Goal: Register for event/course

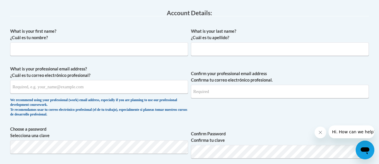
scroll to position [155, 0]
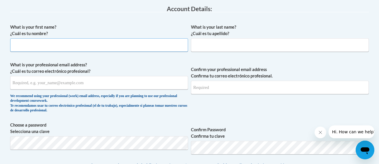
click at [16, 43] on input "What is your first name? ¿Cuál es tu nombre?" at bounding box center [99, 44] width 178 height 13
type input "[PERSON_NAME]"
click at [333, 34] on label "What is your last name? ¿Cuál es tu apellido?" at bounding box center [280, 30] width 178 height 13
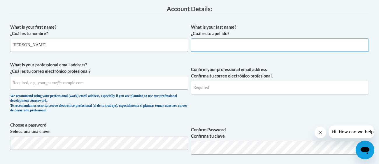
click at [333, 38] on input "What is your last name? ¿Cuál es tu apellido?" at bounding box center [280, 44] width 178 height 13
type input "[PERSON_NAME]"
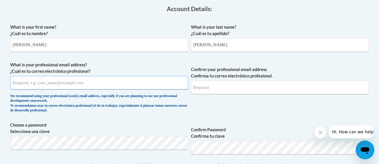
click at [42, 84] on input "What is your professional email address? ¿Cuál es tu correo electrónico profesi…" at bounding box center [99, 82] width 178 height 13
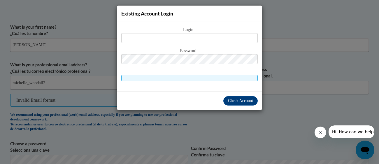
click at [314, 95] on div "Existing Account Login Login Password" at bounding box center [189, 82] width 379 height 164
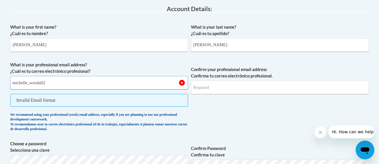
click at [65, 85] on input "michelle_woodall2" at bounding box center [99, 82] width 178 height 13
type input "[EMAIL_ADDRESS][DOMAIN_NAME]"
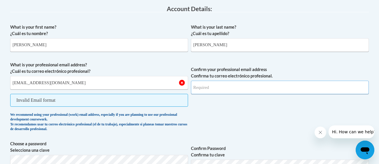
click at [298, 86] on input "Confirm your professional email address Confirma tu correo electrónico profesio…" at bounding box center [280, 87] width 178 height 13
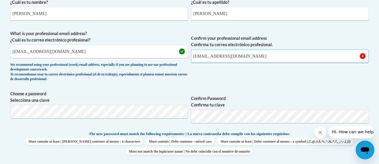
scroll to position [190, 0]
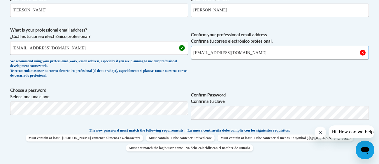
type input "[EMAIL_ADDRESS][DOMAIN_NAME]"
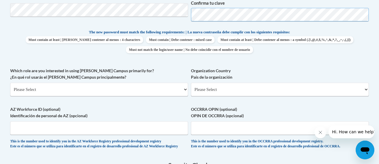
scroll to position [289, 0]
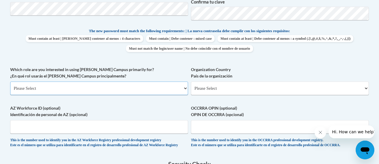
click at [43, 84] on select "Please Select College/University | Colegio/Universidad Community/Nonprofit Part…" at bounding box center [99, 87] width 178 height 13
select select "fbf2d438-af2f-41f8-98f1-81c410e29de3"
click at [10, 81] on select "Please Select College/University | Colegio/Universidad Community/Nonprofit Part…" at bounding box center [99, 87] width 178 height 13
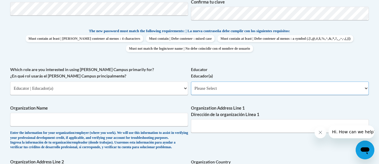
click at [281, 85] on select "Please Select Early Learning/Daycare Teacher/Family Home Care Provider | Maestr…" at bounding box center [280, 87] width 178 height 13
select select "5e2af403-4f2c-4e49-a02f-103e55d7b75b"
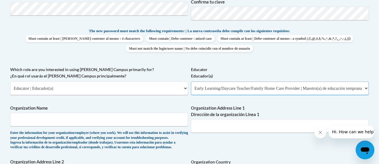
click at [191, 81] on select "Please Select Early Learning/Daycare Teacher/Family Home Care Provider | Maestr…" at bounding box center [280, 87] width 178 height 13
click at [21, 121] on input "Organization Name" at bounding box center [99, 119] width 178 height 13
click at [271, 132] on input "Organization Address Line 1 Dirección de la organización Línea 1" at bounding box center [280, 125] width 178 height 13
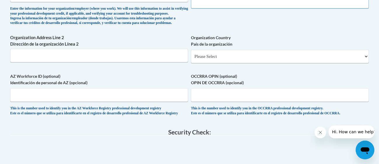
scroll to position [418, 0]
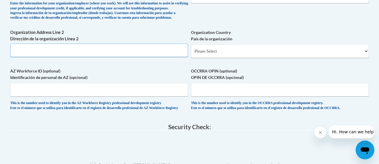
click at [21, 57] on input "Organization Address Line 2 Dirección de la organización Línea 2" at bounding box center [99, 49] width 178 height 13
click at [284, 58] on select "Please Select [GEOGRAPHIC_DATA] | [GEOGRAPHIC_DATA] Outside of [GEOGRAPHIC_DATA…" at bounding box center [280, 50] width 178 height 13
select select "ad49bcad-a171-4b2e-b99c-48b446064914"
click at [191, 53] on select "Please Select [GEOGRAPHIC_DATA] | [GEOGRAPHIC_DATA] Outside of [GEOGRAPHIC_DATA…" at bounding box center [280, 50] width 178 height 13
select select
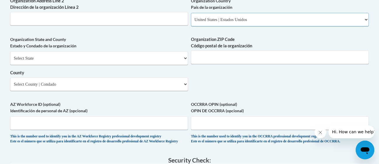
scroll to position [451, 0]
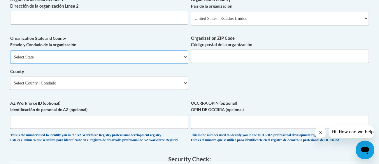
click at [18, 64] on select "Select State [US_STATE] [US_STATE] [US_STATE] [US_STATE] [US_STATE] [US_STATE] …" at bounding box center [99, 56] width 178 height 13
select select "[US_STATE]"
click at [10, 60] on select "Select State [US_STATE] [US_STATE] [US_STATE] [US_STATE] [US_STATE] [US_STATE] …" at bounding box center [99, 56] width 178 height 13
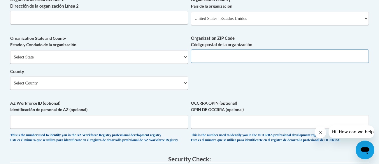
click at [281, 63] on input "Organization ZIP Code Código postal de la organización" at bounding box center [280, 55] width 178 height 13
type input "30143"
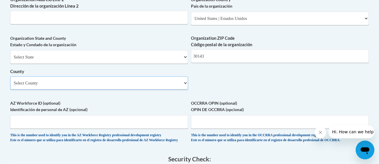
click at [25, 88] on select "Select County Appling [PERSON_NAME] [PERSON_NAME] [PERSON_NAME] [PERSON_NAME] B…" at bounding box center [99, 82] width 178 height 13
select select "[PERSON_NAME]"
click at [10, 85] on select "Select County Appling [PERSON_NAME] [PERSON_NAME] [PERSON_NAME] [PERSON_NAME] B…" at bounding box center [99, 82] width 178 height 13
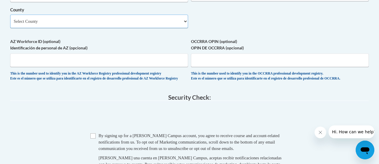
scroll to position [513, 0]
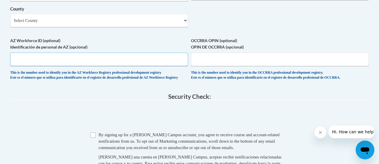
click at [137, 66] on input "AZ Workforce ID (optional) Identificación de personal de AZ (opcional)" at bounding box center [99, 59] width 178 height 13
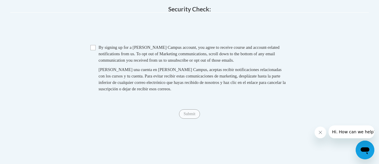
scroll to position [602, 0]
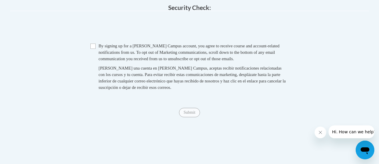
click at [100, 61] on span "By signing up for a [PERSON_NAME] Campus account, you agree to receive course a…" at bounding box center [189, 52] width 181 height 18
click at [91, 49] on input "Checkbox" at bounding box center [92, 45] width 5 height 5
checkbox input "true"
click at [190, 114] on span "Submit" at bounding box center [189, 111] width 21 height 5
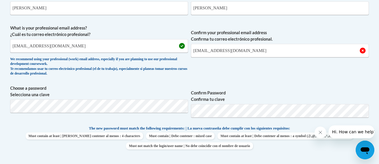
scroll to position [193, 0]
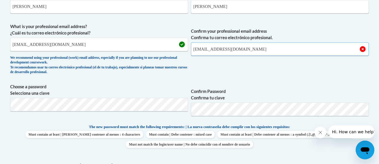
click at [326, 51] on input "[EMAIL_ADDRESS][DOMAIN_NAME]" at bounding box center [280, 48] width 178 height 13
type input "m"
drag, startPoint x: 70, startPoint y: 43, endPoint x: 10, endPoint y: 43, distance: 60.1
drag, startPoint x: 12, startPoint y: 45, endPoint x: 104, endPoint y: 44, distance: 92.2
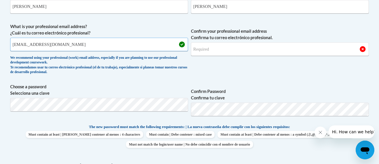
click at [104, 44] on input "[EMAIL_ADDRESS][DOMAIN_NAME]" at bounding box center [99, 44] width 178 height 13
type input "[EMAIL_ADDRESS][DOMAIN_NAME]"
click at [231, 46] on input "Confirm your professional email address Confirma tu correo electrónico profesio…" at bounding box center [280, 48] width 178 height 13
drag, startPoint x: 101, startPoint y: 44, endPoint x: 1, endPoint y: 44, distance: 100.6
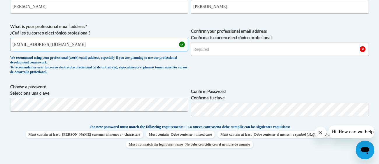
click at [27, 46] on input "[EMAIL_ADDRESS][DOMAIN_NAME]" at bounding box center [99, 44] width 178 height 13
drag, startPoint x: 13, startPoint y: 44, endPoint x: 133, endPoint y: 42, distance: 119.9
click at [133, 42] on input "[EMAIL_ADDRESS][DOMAIN_NAME]" at bounding box center [99, 44] width 178 height 13
click at [205, 51] on input "Confirm your professional email address Confirma tu correo electrónico profesio…" at bounding box center [280, 48] width 178 height 13
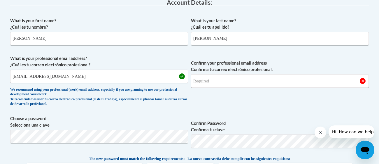
scroll to position [161, 0]
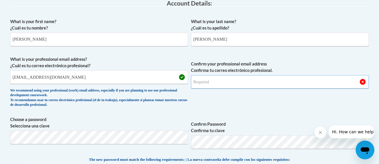
click at [207, 78] on input "Confirm your professional email address Confirma tu correo electrónico profesio…" at bounding box center [280, 81] width 178 height 13
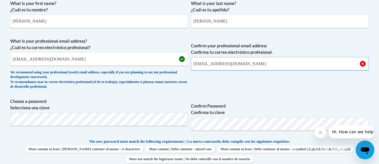
scroll to position [185, 0]
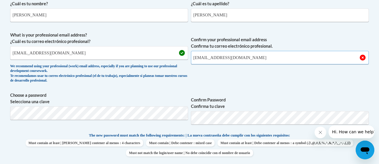
type input "[EMAIL_ADDRESS][DOMAIN_NAME]"
click at [256, 98] on label "Confirm Password Confirma tu clave" at bounding box center [280, 103] width 178 height 13
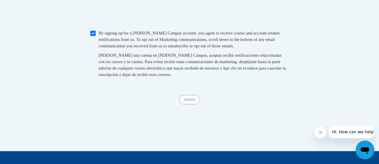
scroll to position [616, 0]
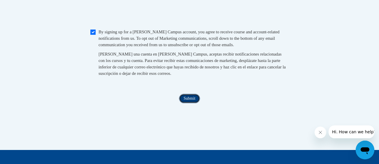
click at [195, 103] on input "Submit" at bounding box center [189, 98] width 21 height 9
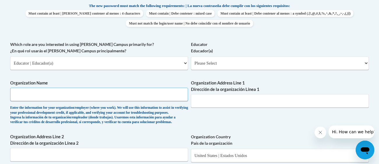
scroll to position [314, 0]
type input "phs"
click at [293, 101] on input "Organization Address Line 1 Dirección de la organización Línea 1" at bounding box center [280, 100] width 178 height 13
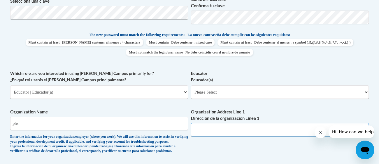
scroll to position [282, 0]
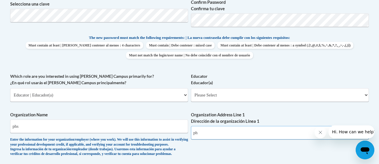
type input "p"
click at [303, 75] on label "Educator Educador(a)" at bounding box center [280, 79] width 178 height 13
click at [303, 88] on select "Please Select Early Learning/Daycare Teacher/Family Home Care Provider | Maestr…" at bounding box center [280, 94] width 178 height 13
click at [345, 88] on select "Please Select Early Learning/Daycare Teacher/Family Home Care Provider | Maestr…" at bounding box center [280, 94] width 178 height 13
select select "11a86997-7122-4e2e-80c7-11975180ece4"
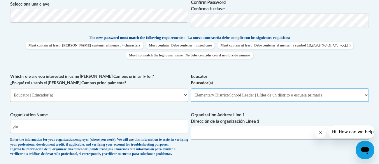
click at [191, 88] on select "Please Select Early Learning/Daycare Teacher/Family Home Care Provider | Maestr…" at bounding box center [280, 94] width 178 height 13
select select "null"
click at [295, 95] on select "Please Select Early Learning/Daycare Teacher/Family Home Care Provider | Maestr…" at bounding box center [280, 94] width 178 height 13
click at [191, 88] on select "Please Select Early Learning/Daycare Teacher/Family Home Care Provider | Maestr…" at bounding box center [280, 94] width 178 height 13
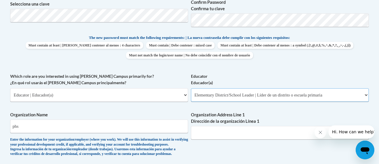
click at [277, 100] on select "Please Select Early Learning/Daycare Teacher/Family Home Care Provider | Maestr…" at bounding box center [280, 94] width 178 height 13
select select "5e2af403-4f2c-4e49-a02f-103e55d7b75b"
click at [191, 88] on select "Please Select Early Learning/Daycare Teacher/Family Home Care Provider | Maestr…" at bounding box center [280, 94] width 178 height 13
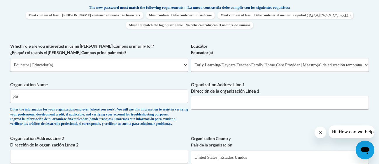
scroll to position [313, 0]
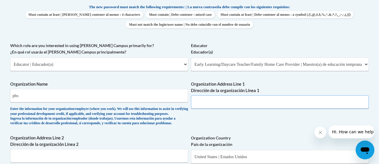
click at [207, 105] on input "Organization Address Line 1 Dirección de la organización Línea 1" at bounding box center [280, 101] width 178 height 13
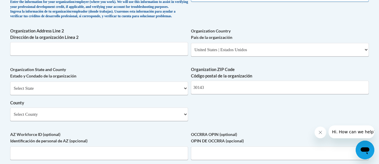
scroll to position [422, 0]
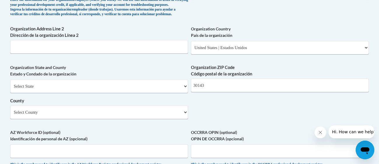
type input "500 dragon dr"
click at [169, 93] on select "Select State [US_STATE] [US_STATE] [US_STATE] [US_STATE] [US_STATE] [US_STATE] …" at bounding box center [99, 85] width 178 height 13
select select "[US_STATE]"
click at [10, 89] on select "Select State [US_STATE] [US_STATE] [US_STATE] [US_STATE] [US_STATE] [US_STATE] …" at bounding box center [99, 85] width 178 height 13
click at [163, 119] on select "Select County Appling [PERSON_NAME] [PERSON_NAME] [PERSON_NAME] [PERSON_NAME] B…" at bounding box center [99, 111] width 178 height 13
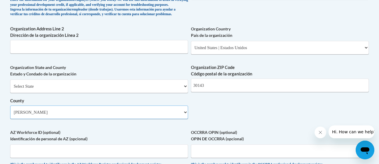
click at [10, 115] on select "Select County Appling [PERSON_NAME] [PERSON_NAME] [PERSON_NAME] [PERSON_NAME] B…" at bounding box center [99, 111] width 178 height 13
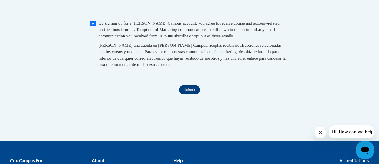
scroll to position [625, 0]
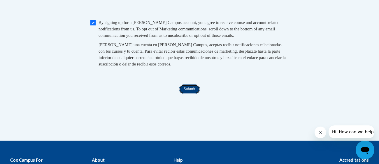
click at [184, 94] on input "Submit" at bounding box center [189, 88] width 21 height 9
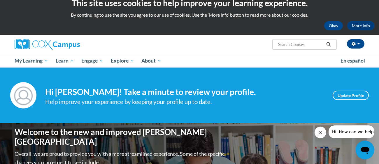
click at [286, 44] on input "Search..." at bounding box center [301, 44] width 47 height 7
type input "build my brain"
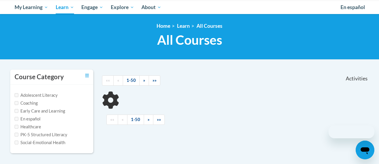
scroll to position [62, 0]
type input "build my brain"
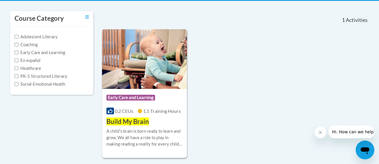
scroll to position [121, 0]
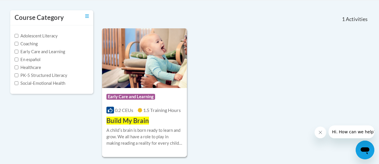
click at [155, 60] on img at bounding box center [144, 58] width 85 height 60
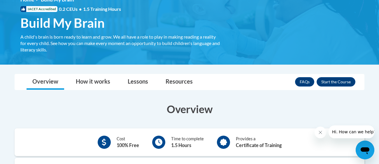
scroll to position [111, 0]
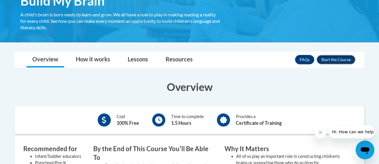
click at [342, 57] on button "Enroll" at bounding box center [336, 59] width 39 height 9
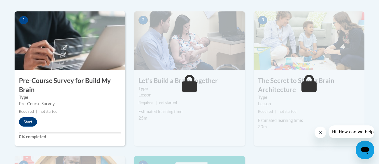
scroll to position [189, 0]
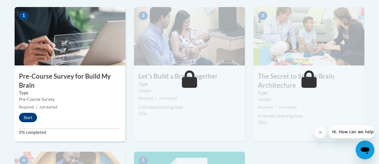
click at [59, 56] on img at bounding box center [70, 36] width 111 height 58
click at [71, 57] on img at bounding box center [70, 36] width 111 height 58
click at [32, 118] on button "Start" at bounding box center [28, 117] width 18 height 9
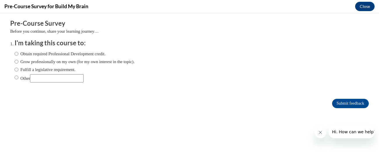
scroll to position [0, 0]
click at [19, 62] on label "Grow professionally on my own (for my own interest in the topic)." at bounding box center [75, 61] width 120 height 6
click at [18, 62] on input "Grow professionally on my own (for my own interest in the topic)." at bounding box center [17, 61] width 4 height 6
radio input "true"
click at [354, 105] on input "Submit feedback" at bounding box center [350, 103] width 37 height 9
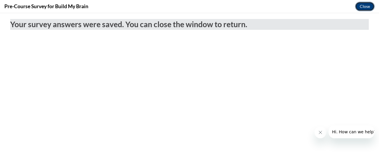
click at [365, 6] on button "Close" at bounding box center [365, 6] width 20 height 9
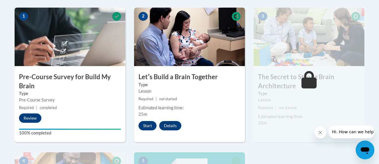
scroll to position [189, 0]
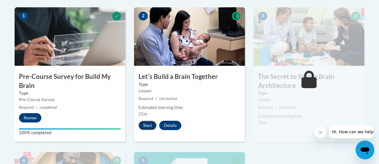
click at [148, 124] on button "Start" at bounding box center [148, 124] width 18 height 9
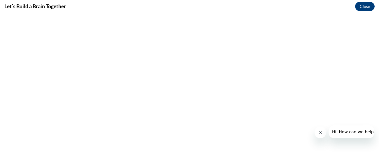
click at [321, 134] on icon "Close message from company" at bounding box center [320, 132] width 5 height 5
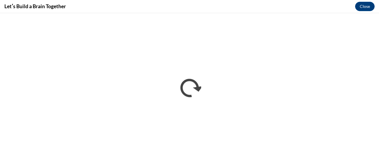
scroll to position [0, 0]
